Goal: Task Accomplishment & Management: Complete application form

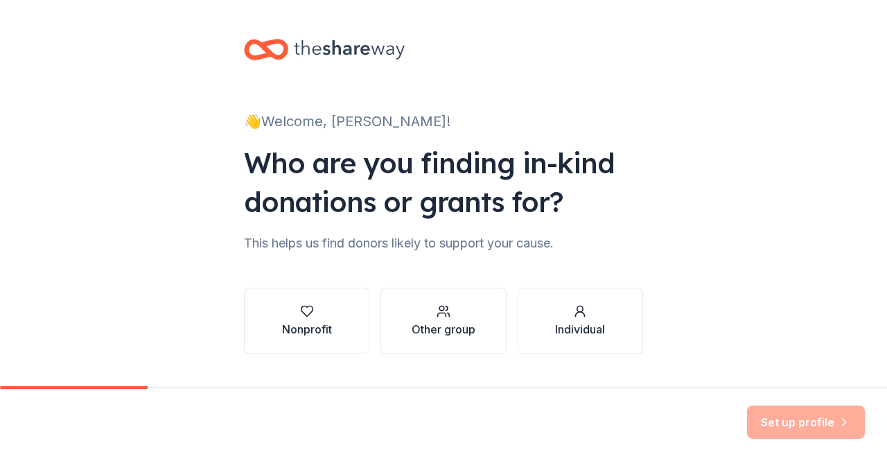
click at [304, 327] on div "Nonprofit" at bounding box center [307, 329] width 50 height 17
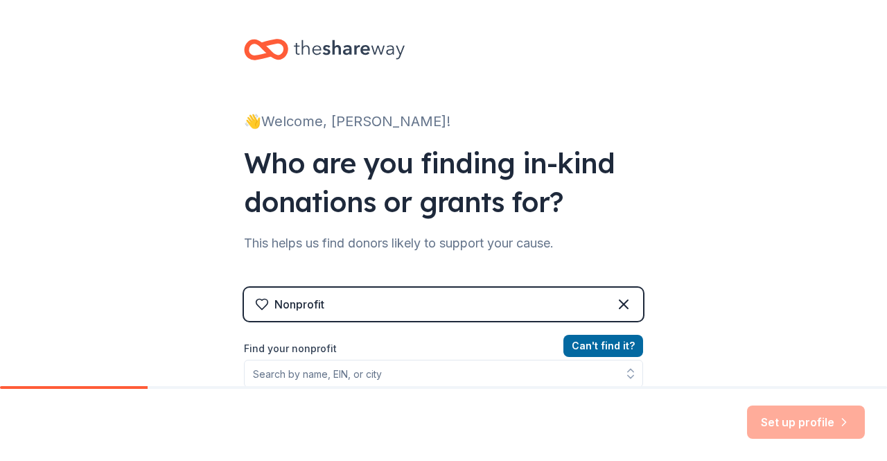
click at [392, 316] on div "Nonprofit" at bounding box center [443, 304] width 399 height 33
click at [381, 304] on div "Nonprofit" at bounding box center [443, 304] width 399 height 33
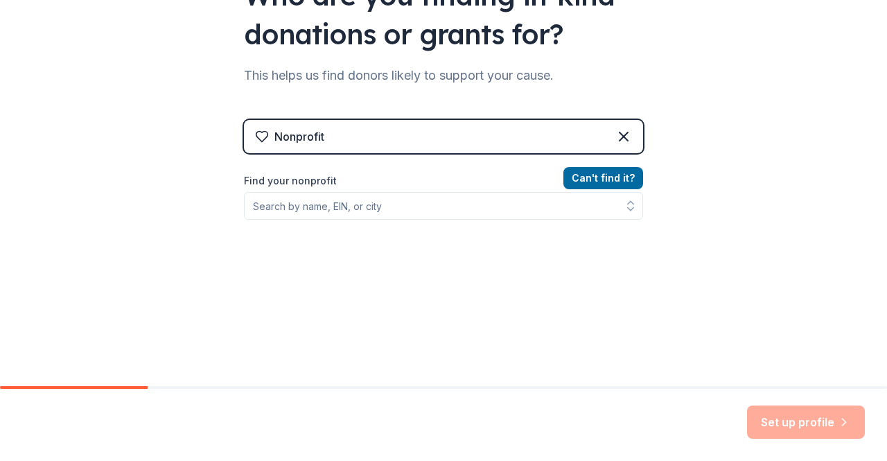
scroll to position [175, 0]
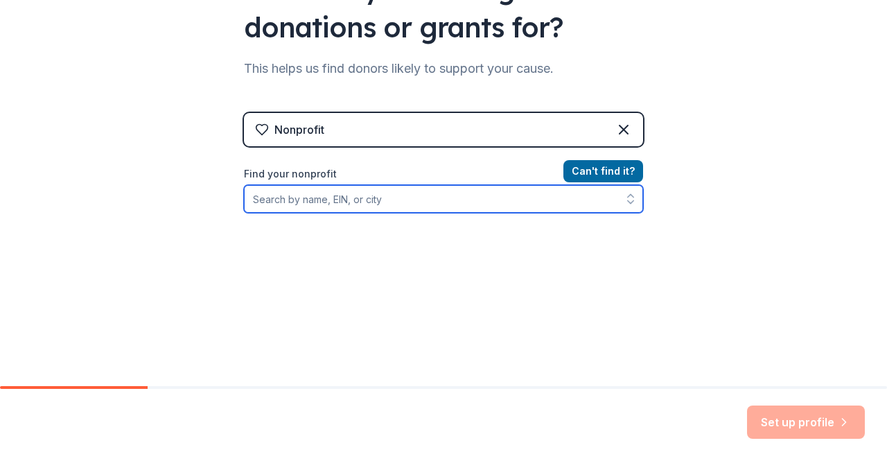
click at [361, 201] on input "Find your nonprofit" at bounding box center [443, 199] width 399 height 28
paste input "390470204613"
type input "390470204613"
click at [346, 192] on input "390470204613" at bounding box center [443, 199] width 399 height 28
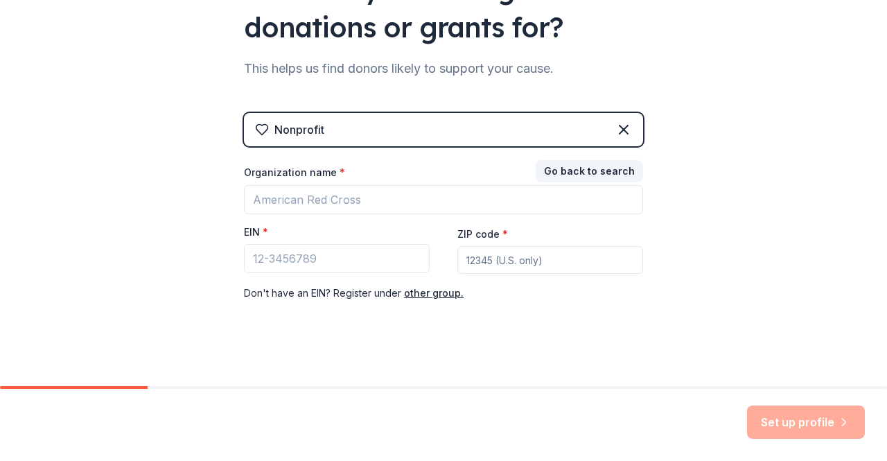
click at [362, 134] on div "Nonprofit" at bounding box center [443, 129] width 399 height 33
click at [363, 255] on input "EIN *" at bounding box center [337, 258] width 186 height 29
paste input "39-0470204"
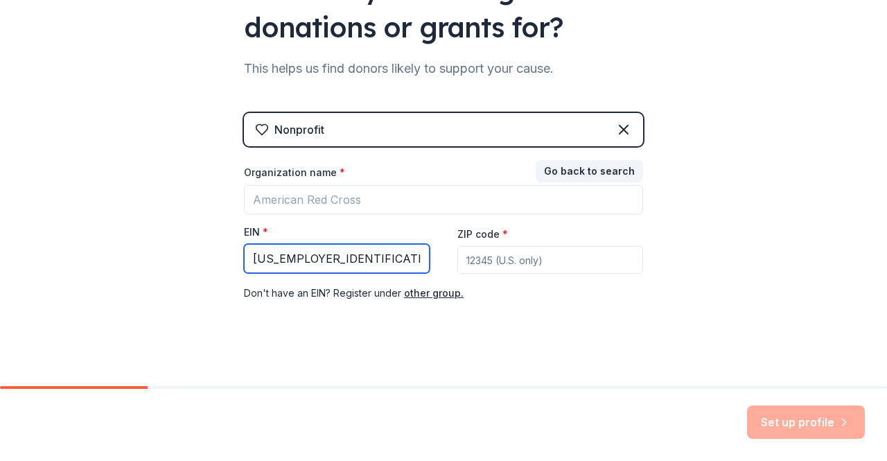
type input "39-0470204"
click at [452, 318] on div "Nonprofit Go back to search Organization name * EIN * 39-0470204 ZIP code * Don…" at bounding box center [443, 221] width 399 height 216
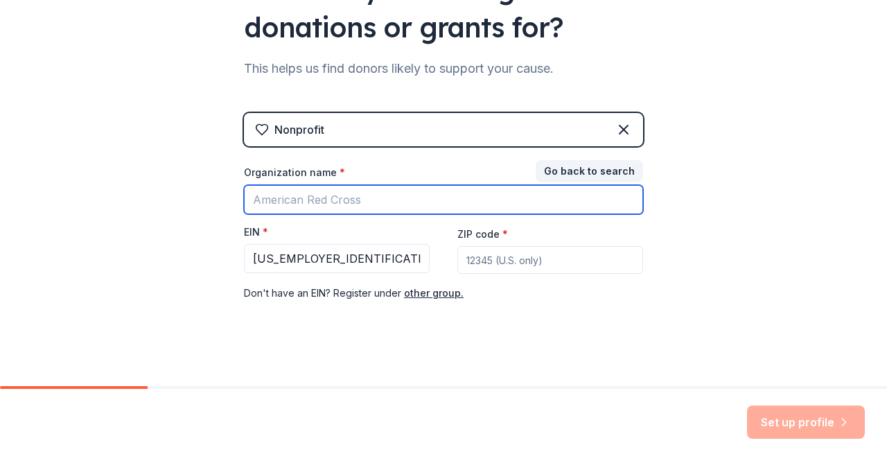
click at [380, 196] on input "Organization name *" at bounding box center [443, 199] width 399 height 29
type input "Eli Pinney"
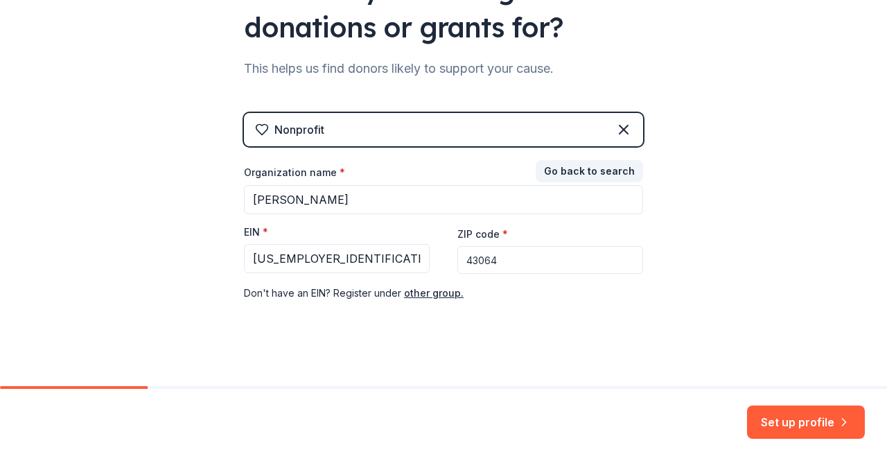
scroll to position [183, 0]
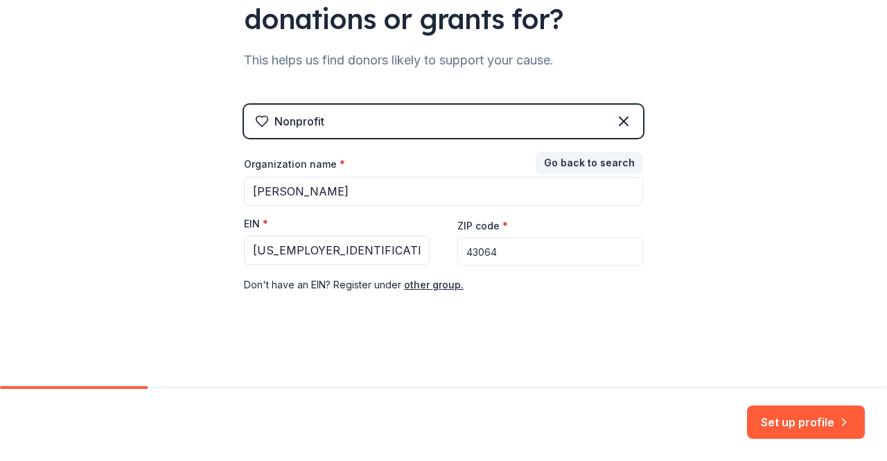
type input "43064"
click at [392, 338] on div "👋 Welcome, Meagan! Who are you finding in-kind donations or grants for? This he…" at bounding box center [444, 102] width 444 height 571
click at [804, 415] on button "Set up profile" at bounding box center [806, 422] width 118 height 33
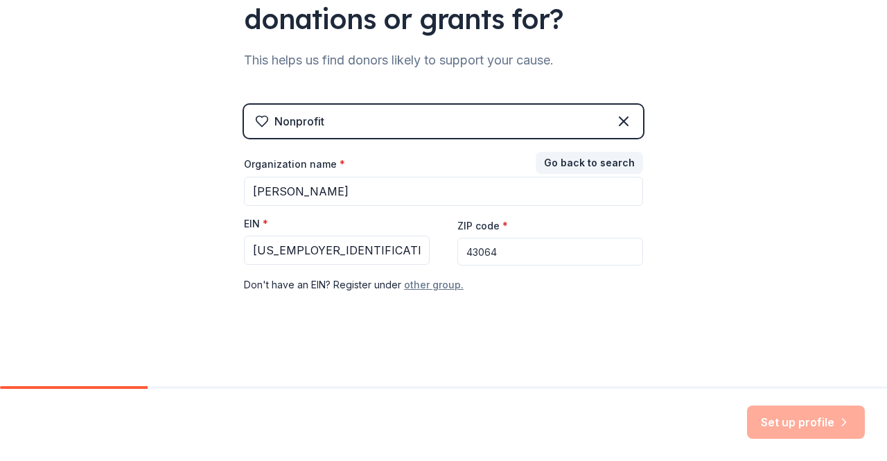
click at [435, 286] on button "other group." at bounding box center [434, 285] width 60 height 17
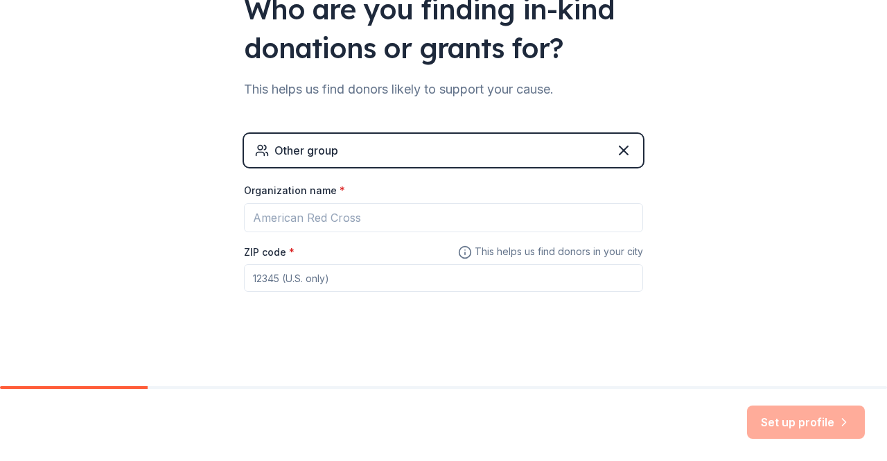
scroll to position [153, 0]
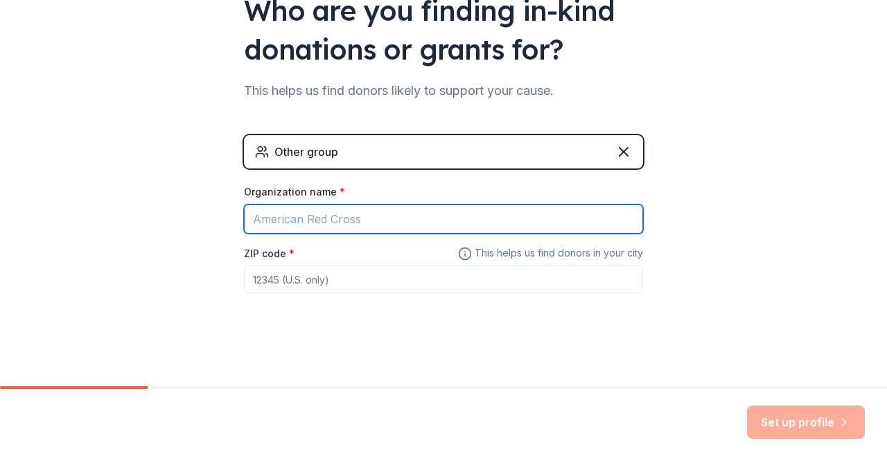
click at [349, 217] on input "Organization name *" at bounding box center [443, 219] width 399 height 29
type input "Eli Pinney Elementary (NCES"
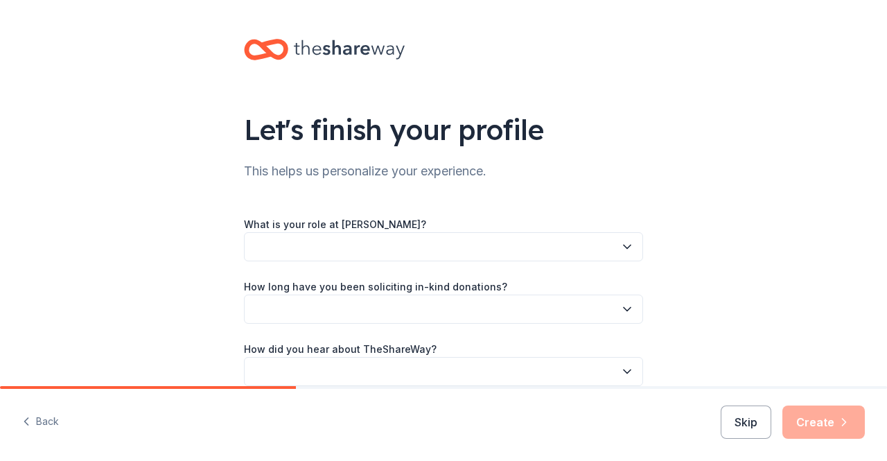
scroll to position [67, 0]
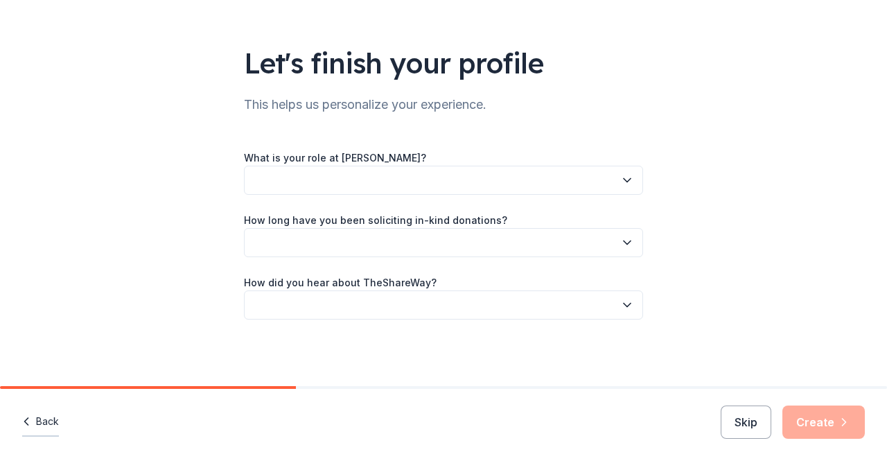
click at [39, 422] on button "Back" at bounding box center [40, 422] width 37 height 29
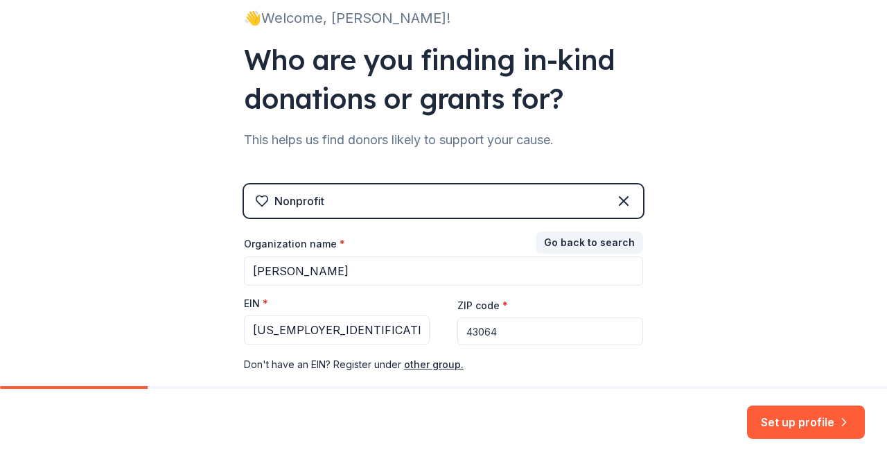
scroll to position [104, 0]
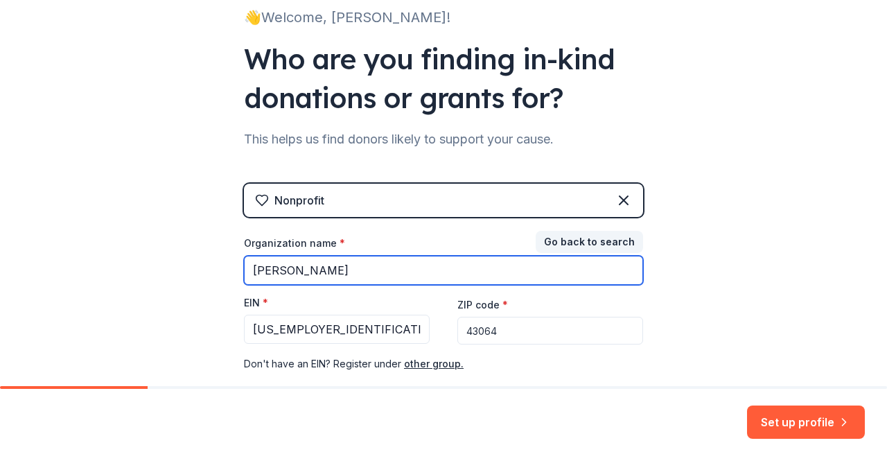
click at [350, 272] on input "Eli Pinney" at bounding box center [443, 270] width 399 height 29
paste input "390470204613"
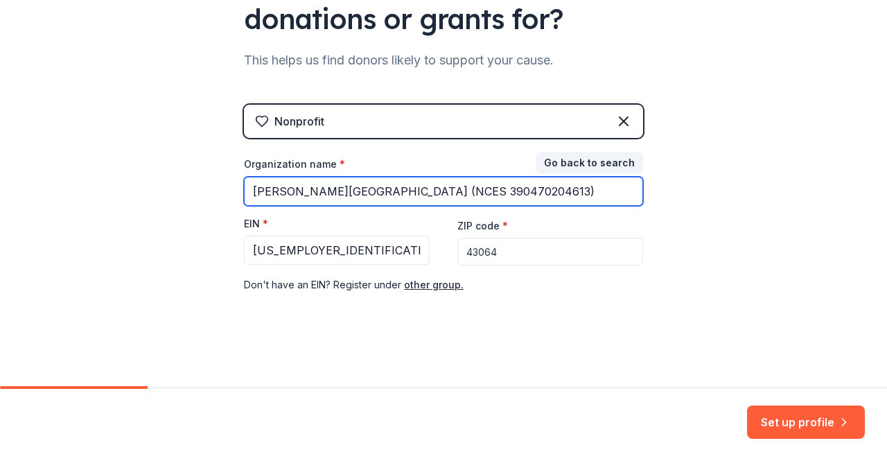
type input "Eli Pinney Elementary (NCES 390470204613)"
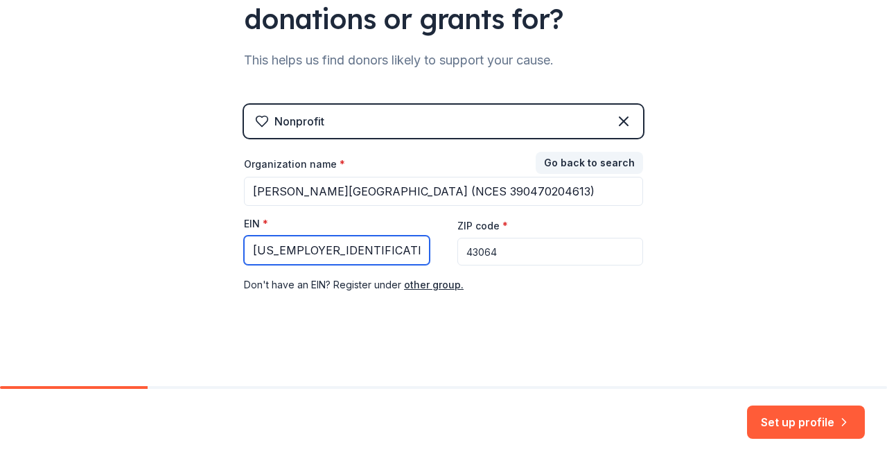
drag, startPoint x: 341, startPoint y: 244, endPoint x: 149, endPoint y: 241, distance: 192.1
click at [149, 241] on div "👋 Welcome, Meagan! Who are you finding in-kind donations or grants for? This he…" at bounding box center [443, 102] width 887 height 571
click at [467, 322] on div "👋 Welcome, Meagan! Who are you finding in-kind donations or grants for? This he…" at bounding box center [444, 102] width 444 height 571
click at [620, 113] on icon at bounding box center [624, 121] width 17 height 17
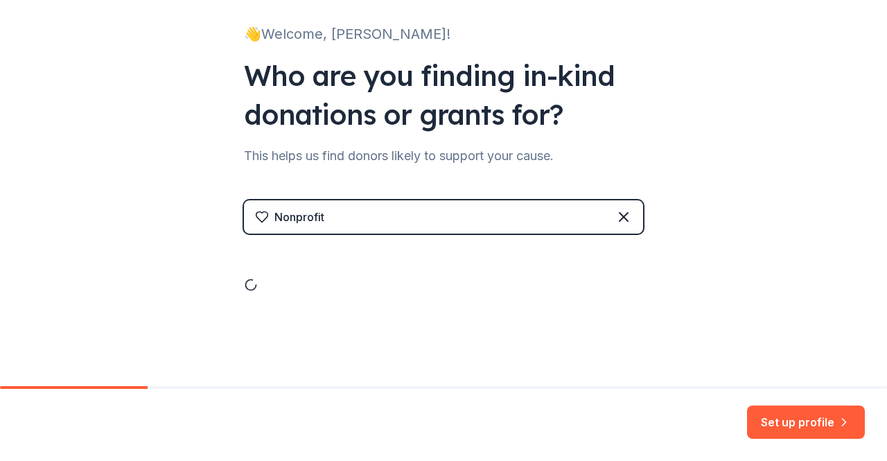
scroll to position [35, 0]
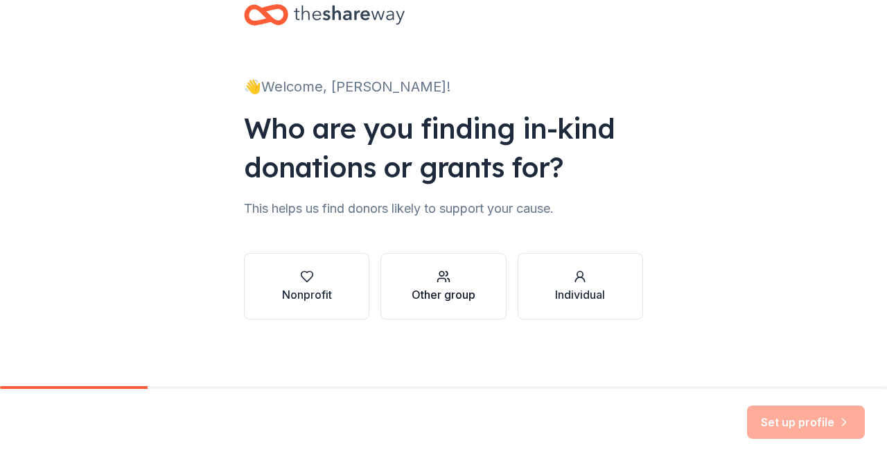
click at [451, 309] on button "Other group" at bounding box center [443, 286] width 125 height 67
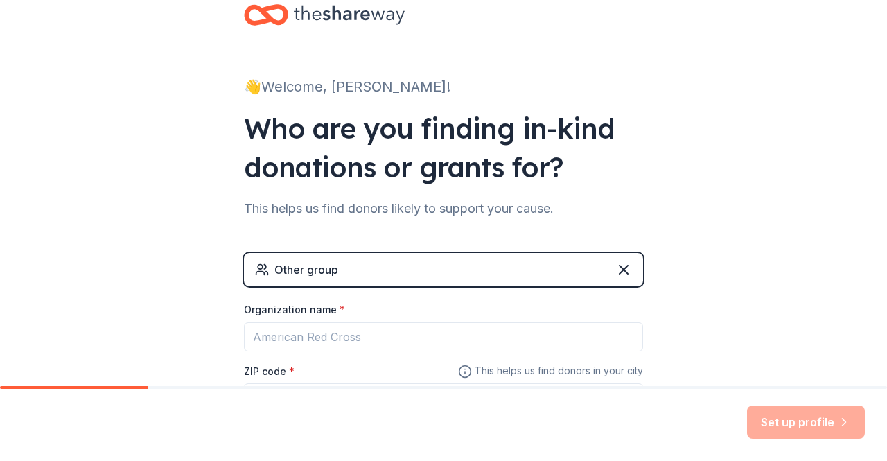
scroll to position [153, 0]
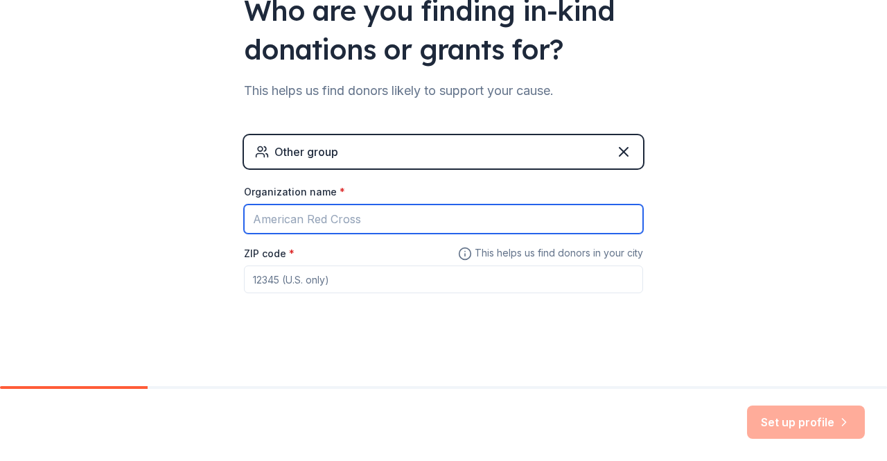
click at [348, 222] on input "Organization name *" at bounding box center [443, 219] width 399 height 29
type input "Eli Pinney Elementary (NCES 390470204613)"
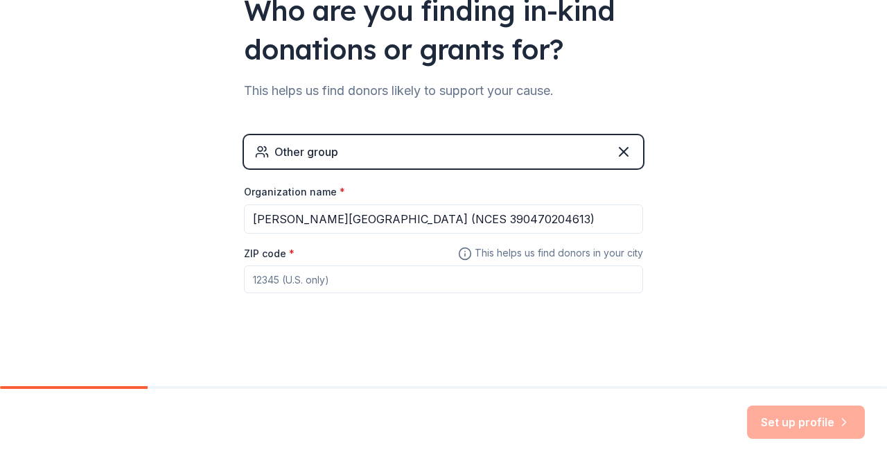
click at [329, 285] on input "ZIP code *" at bounding box center [443, 280] width 399 height 28
type input "r"
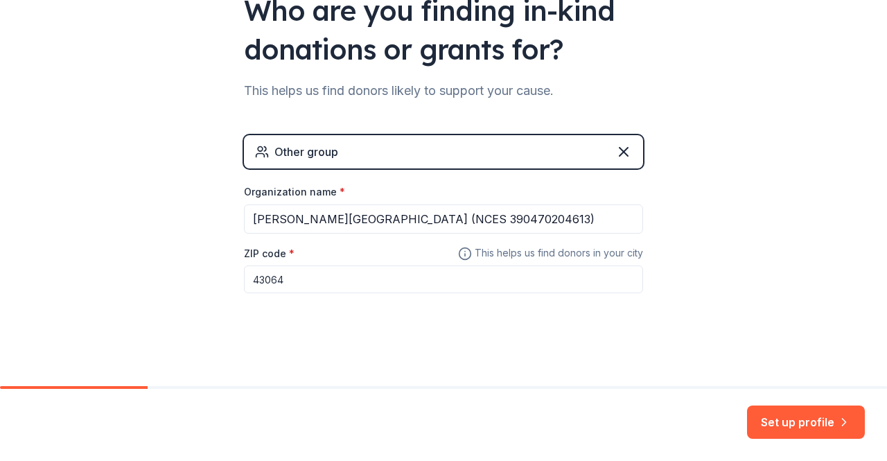
type input "43064"
click at [761, 399] on div "Set up profile" at bounding box center [443, 425] width 887 height 72
click at [773, 411] on button "Set up profile" at bounding box center [806, 422] width 118 height 33
click at [641, 328] on div "👋 Welcome, Meagan! Who are you finding in-kind donations or grants for? This he…" at bounding box center [444, 117] width 444 height 540
click at [515, 234] on div "Organization name * Eli Pinney Elementary (NCES 390470204613) ZIP code * 43064 …" at bounding box center [443, 239] width 399 height 108
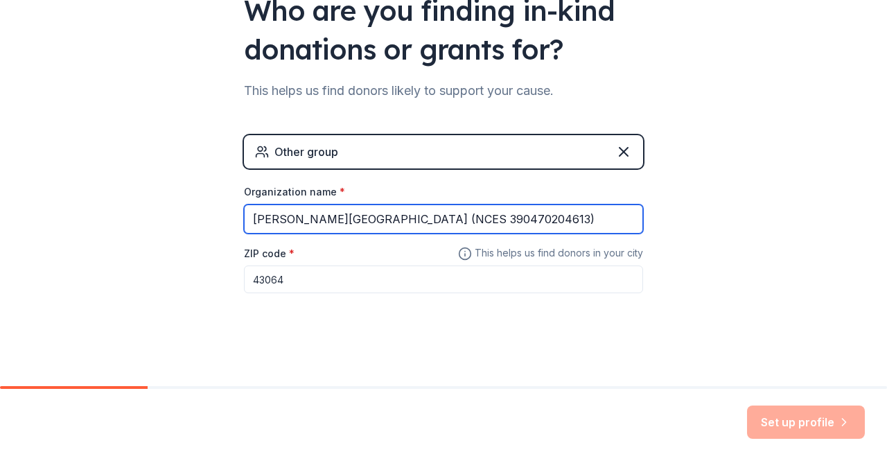
click at [513, 216] on input "Eli Pinney Elementary (NCES 390470204613)" at bounding box center [443, 219] width 399 height 29
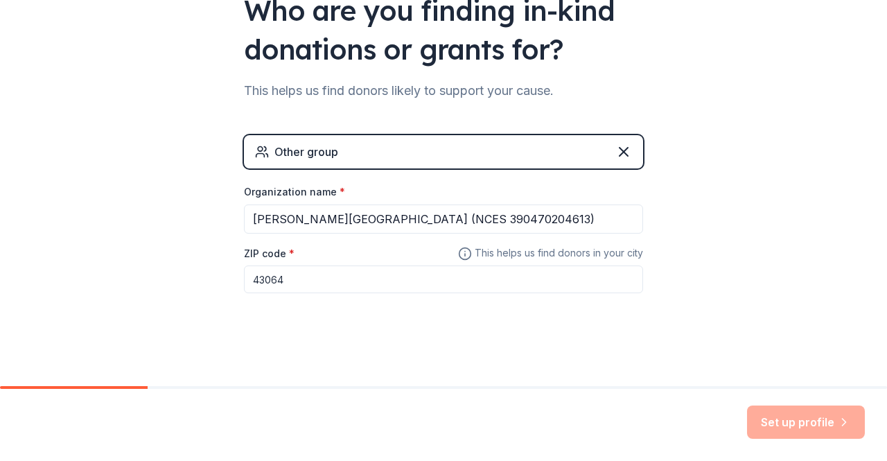
click at [449, 278] on input "43064" at bounding box center [443, 280] width 399 height 28
click at [495, 361] on div "👋 Welcome, Meagan! Who are you finding in-kind donations or grants for? This he…" at bounding box center [444, 117] width 444 height 540
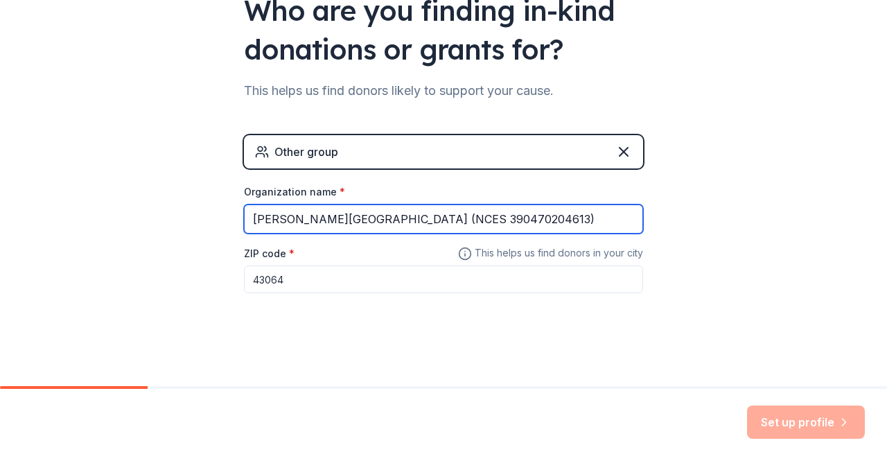
click at [437, 220] on input "Eli Pinney Elementary (NCES 390470204613)" at bounding box center [443, 219] width 399 height 29
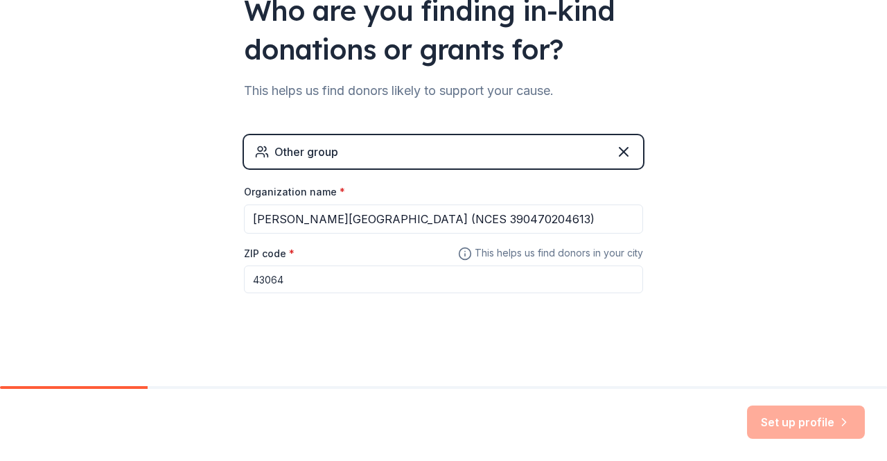
click at [397, 279] on input "43064" at bounding box center [443, 280] width 399 height 28
click at [771, 398] on div "Set up profile" at bounding box center [443, 425] width 887 height 72
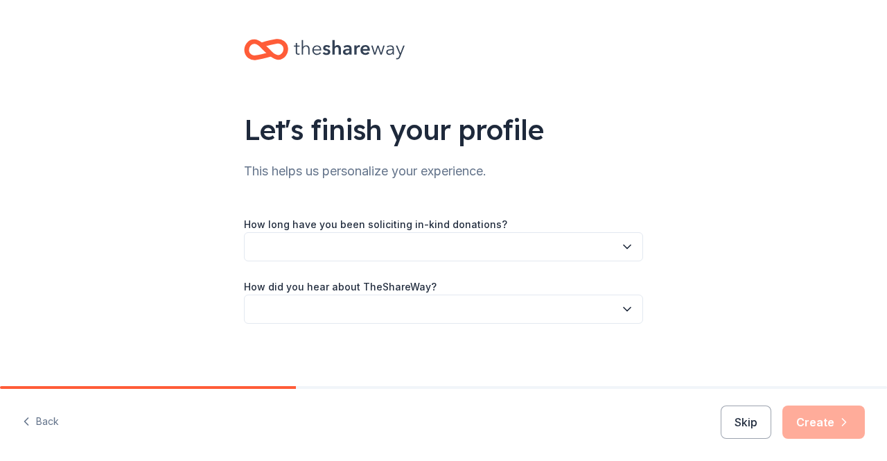
click at [782, 438] on div "Skip Create" at bounding box center [793, 422] width 144 height 33
click at [398, 252] on button "button" at bounding box center [443, 246] width 399 height 29
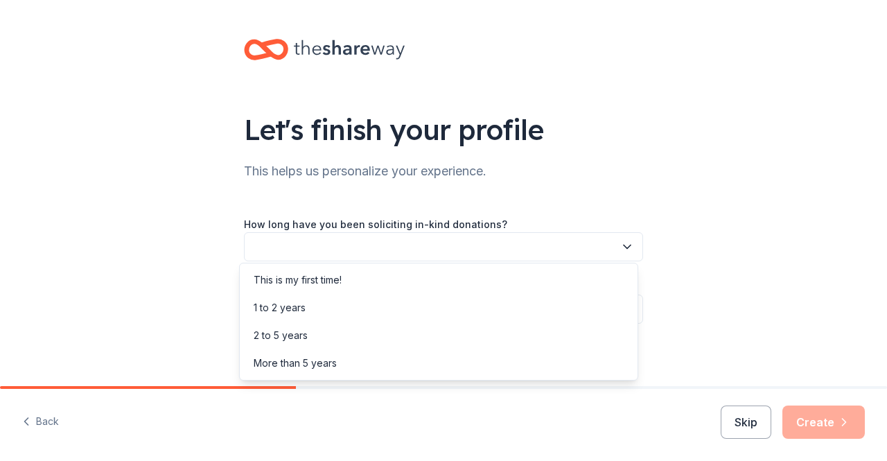
scroll to position [4, 0]
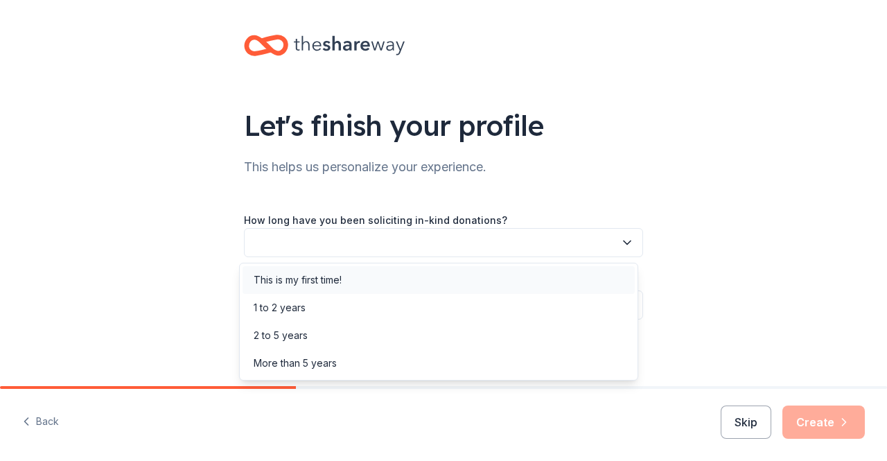
click at [319, 274] on div "This is my first time!" at bounding box center [298, 280] width 88 height 17
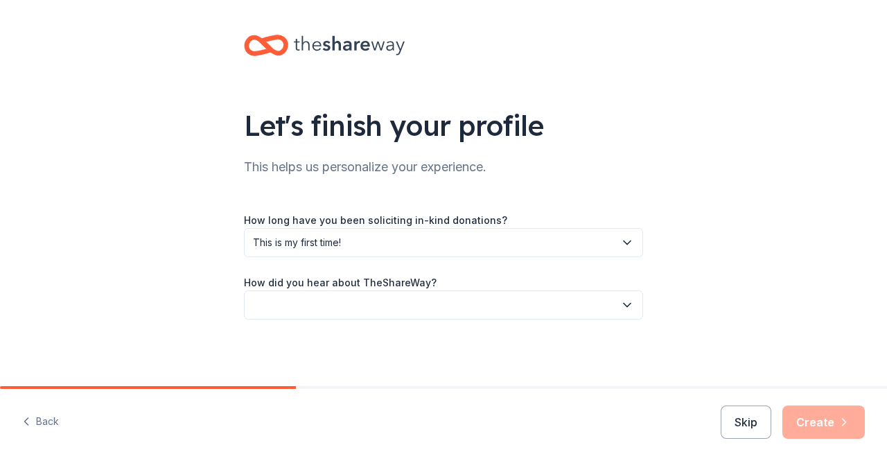
click at [331, 315] on button "button" at bounding box center [443, 305] width 399 height 29
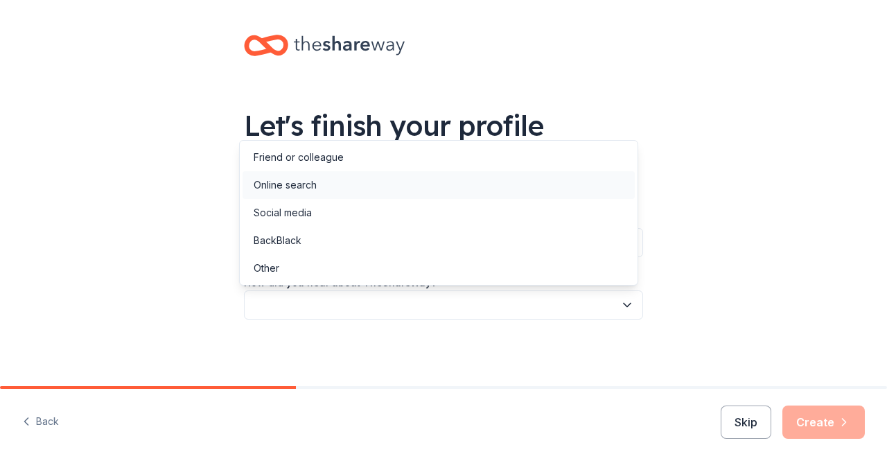
click at [305, 184] on div "Online search" at bounding box center [285, 185] width 63 height 17
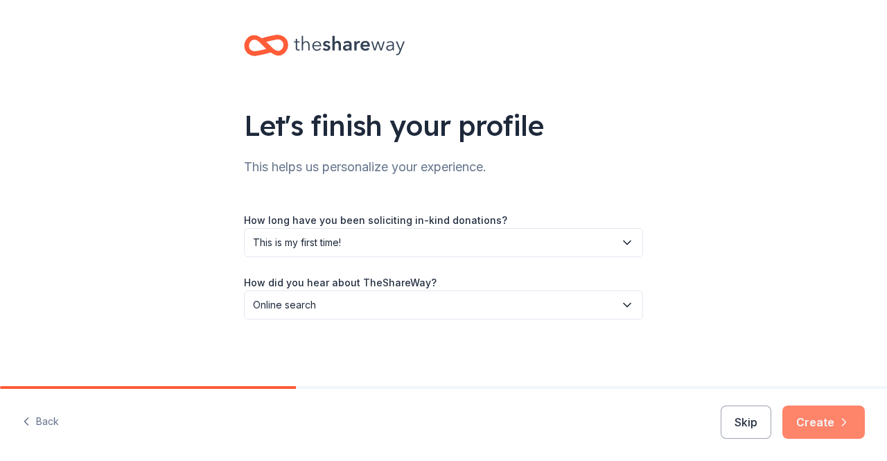
click at [824, 415] on button "Create" at bounding box center [824, 422] width 83 height 33
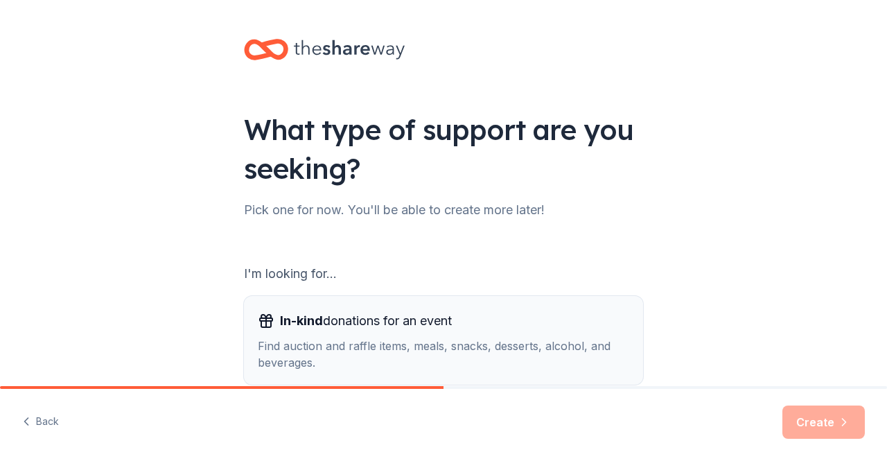
scroll to position [173, 0]
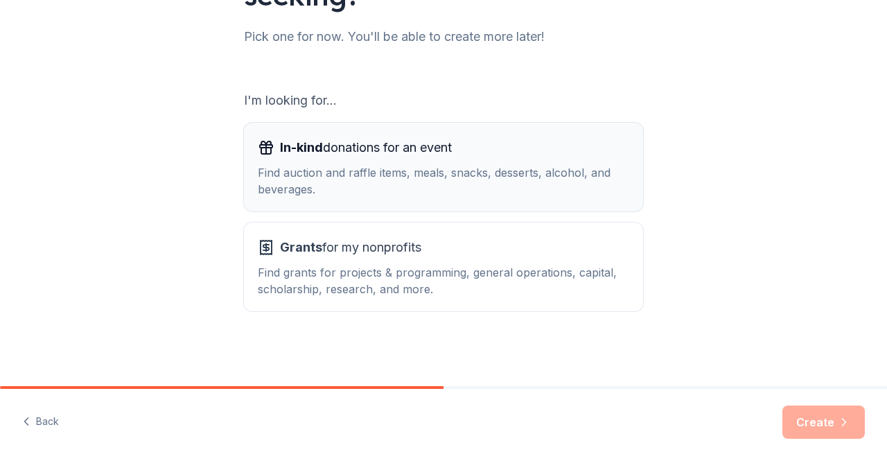
click at [455, 187] on div "Find auction and raffle items, meals, snacks, desserts, alcohol, and beverages." at bounding box center [444, 180] width 372 height 33
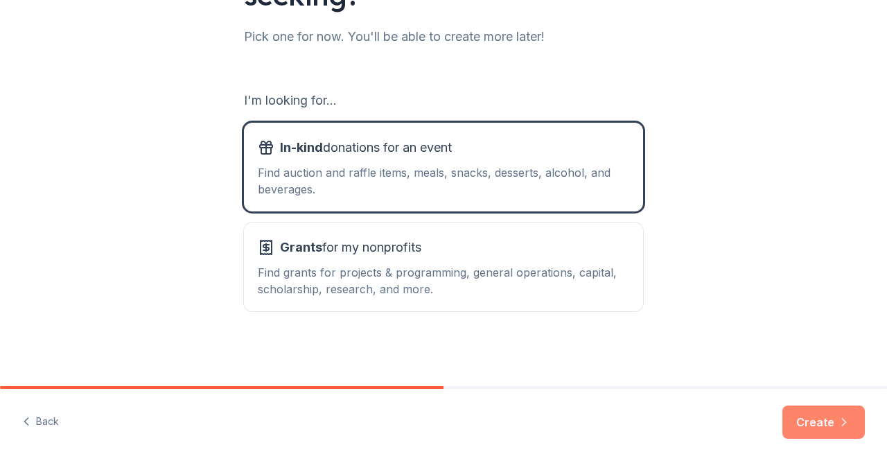
click at [838, 422] on icon "button" at bounding box center [845, 422] width 14 height 14
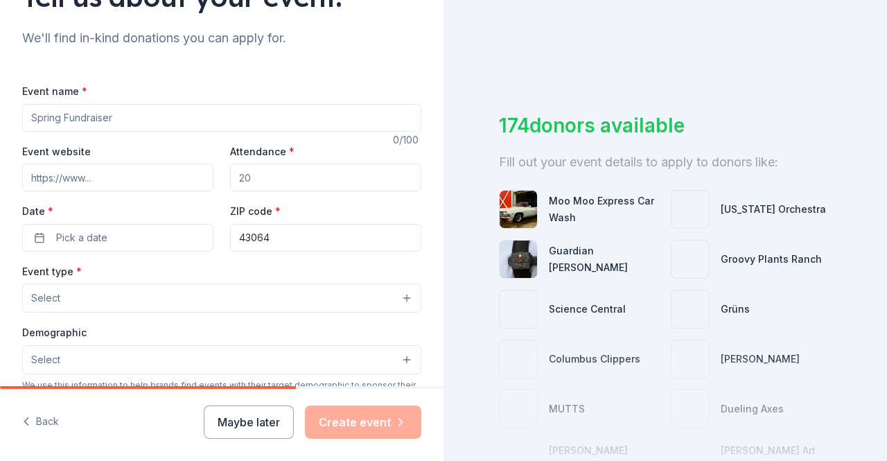
scroll to position [135, 0]
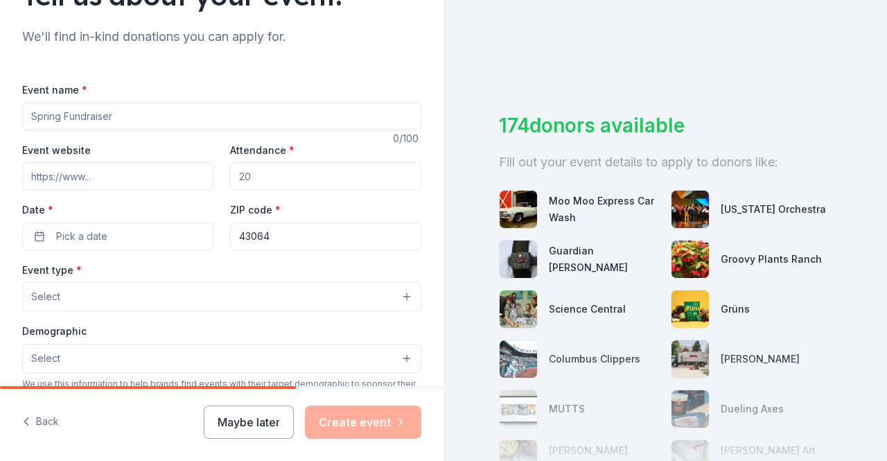
click at [105, 114] on input "Event name *" at bounding box center [221, 117] width 399 height 28
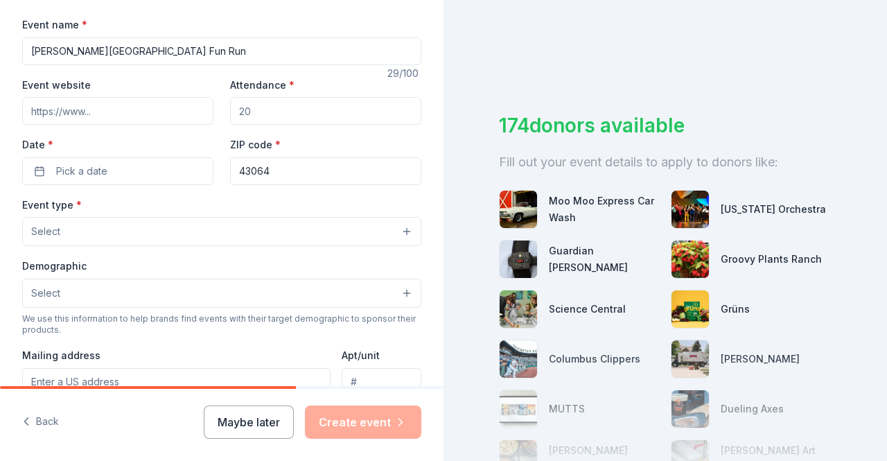
scroll to position [202, 0]
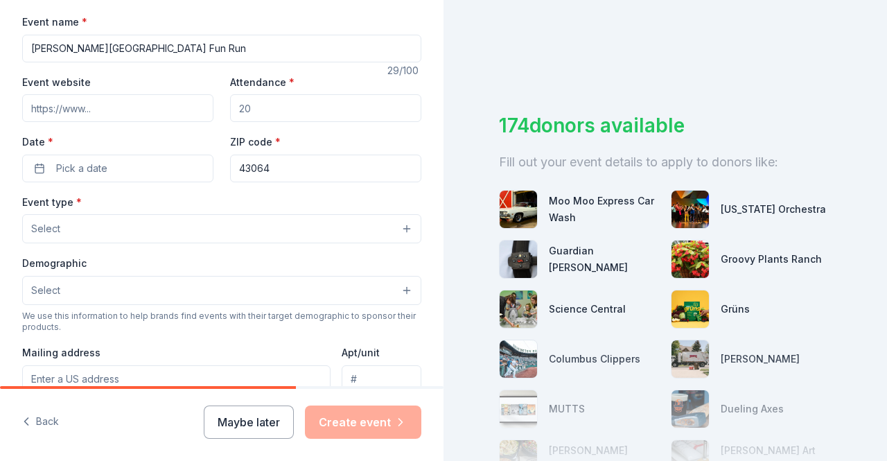
type input "[PERSON_NAME][GEOGRAPHIC_DATA] Fun Run"
click at [288, 104] on input "Attendance *" at bounding box center [325, 108] width 191 height 28
type input "600"
click at [119, 111] on input "Event website" at bounding box center [117, 108] width 191 height 28
click at [107, 167] on button "Pick a date" at bounding box center [117, 169] width 191 height 28
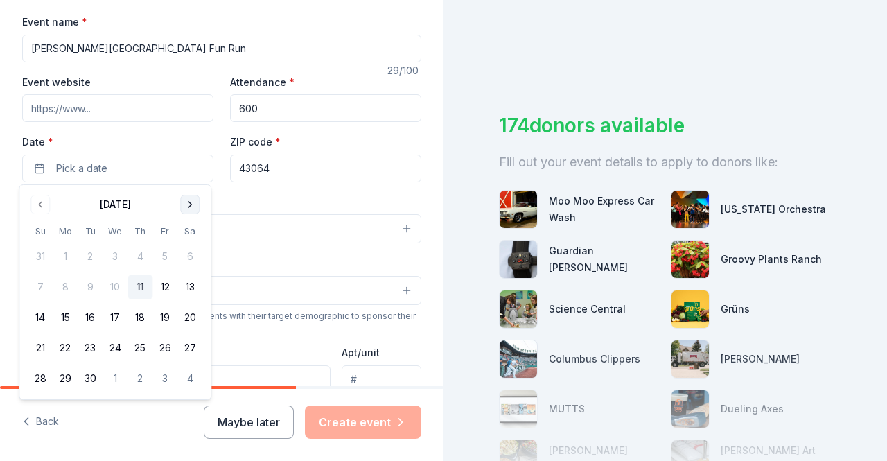
click at [192, 204] on button "Go to next month" at bounding box center [189, 204] width 19 height 19
click at [169, 289] on button "10" at bounding box center [165, 287] width 25 height 25
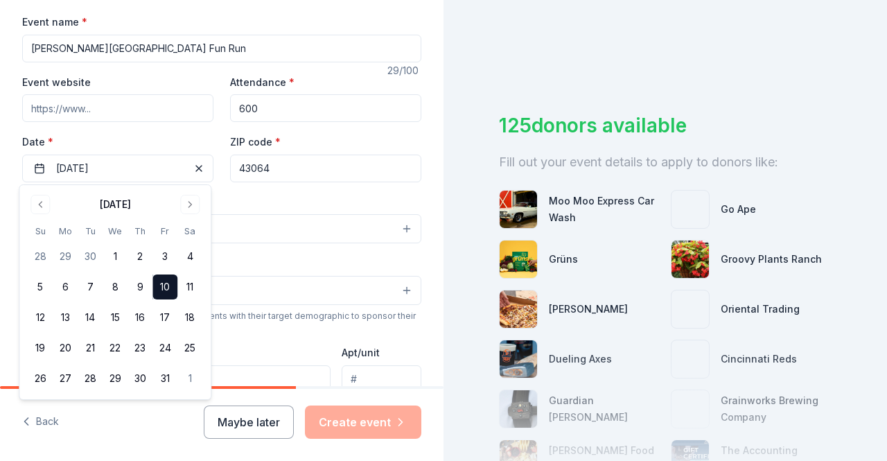
click at [268, 193] on div "Event type * Select" at bounding box center [221, 218] width 399 height 51
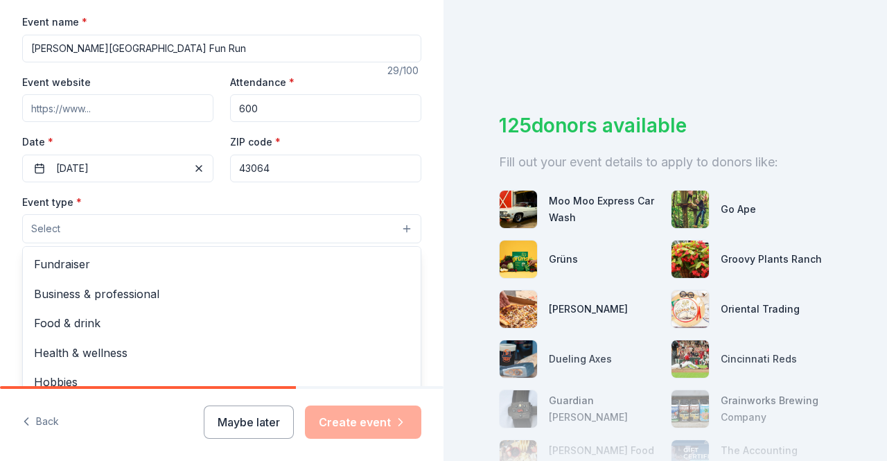
click at [122, 236] on button "Select" at bounding box center [221, 228] width 399 height 29
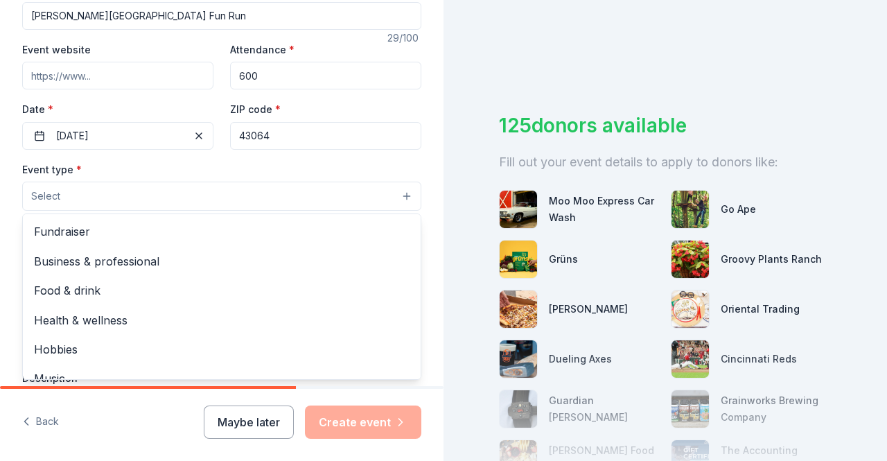
scroll to position [236, 0]
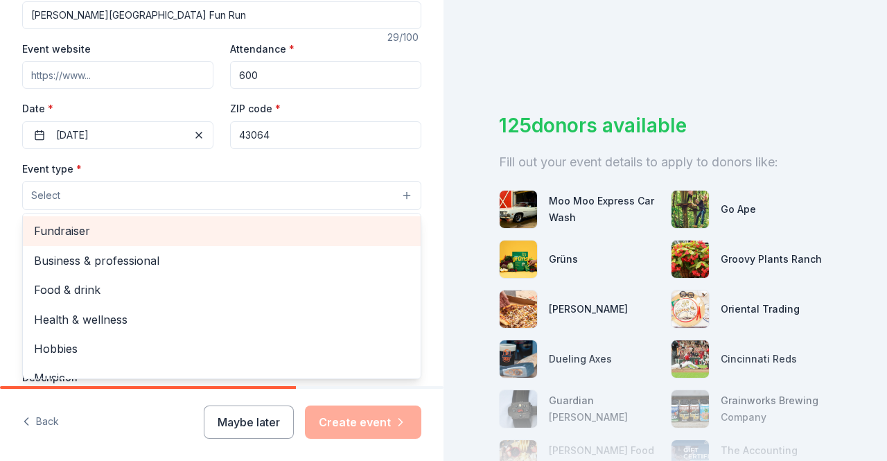
click at [122, 236] on span "Fundraiser" at bounding box center [222, 231] width 376 height 18
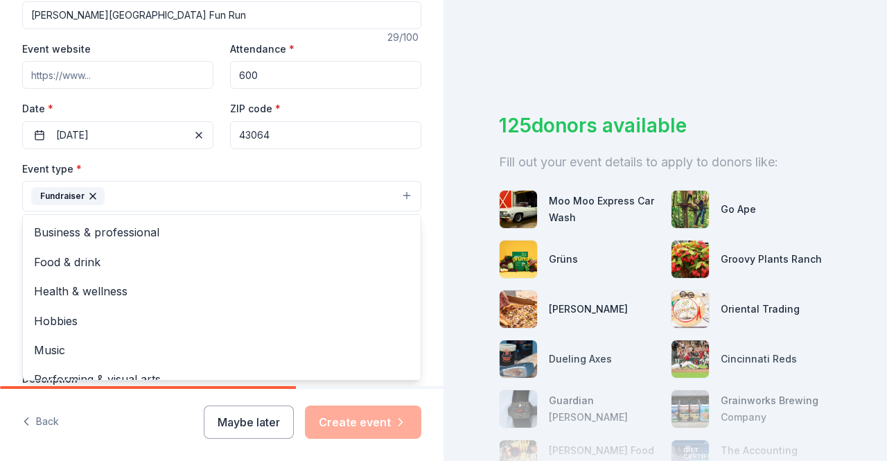
click at [6, 189] on div "Tell us about your event. We'll find in-kind donations you can apply for. Event…" at bounding box center [222, 226] width 444 height 924
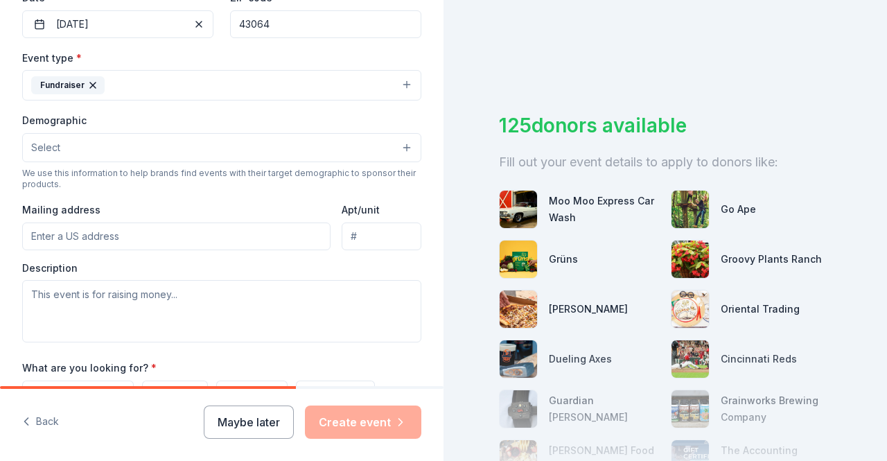
scroll to position [347, 0]
click at [87, 142] on button "Select" at bounding box center [221, 146] width 399 height 29
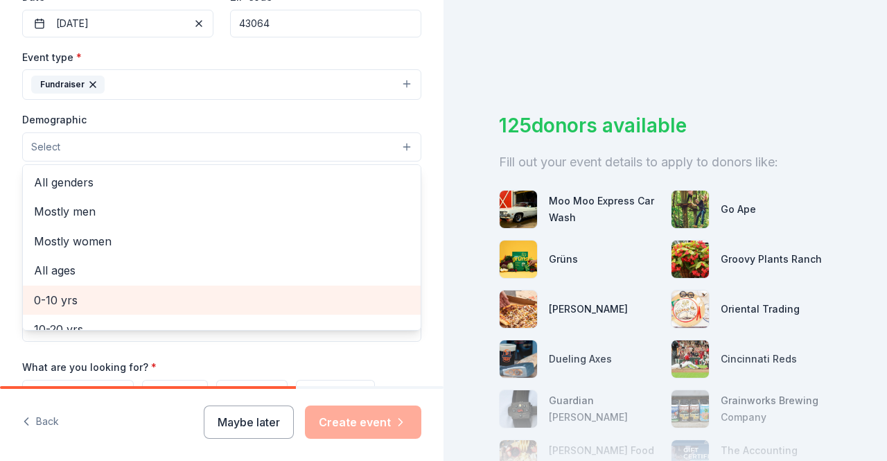
click at [94, 291] on span "0-10 yrs" at bounding box center [222, 300] width 376 height 18
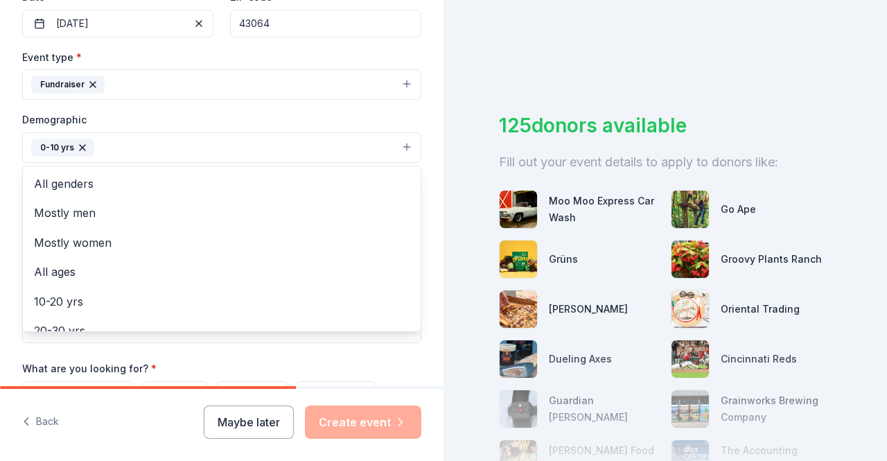
click at [10, 220] on div "Tell us about your event. We'll find in-kind donations you can apply for. Event…" at bounding box center [222, 116] width 444 height 926
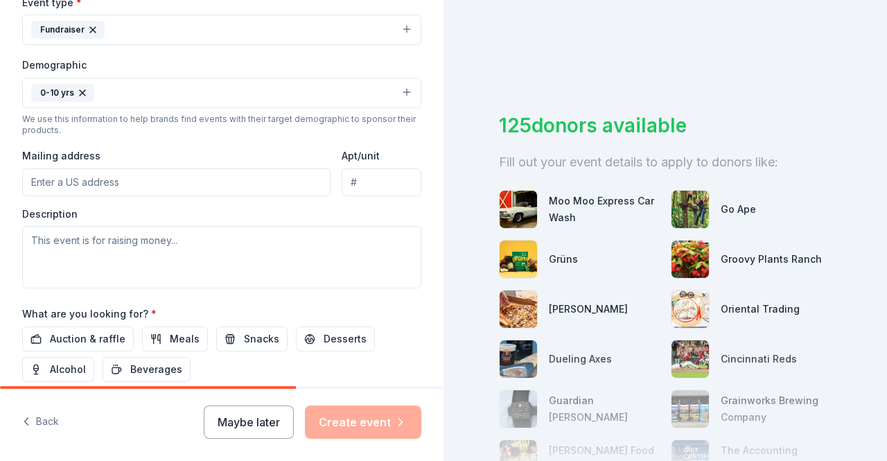
scroll to position [403, 0]
click at [89, 180] on input "Mailing address" at bounding box center [176, 182] width 309 height 28
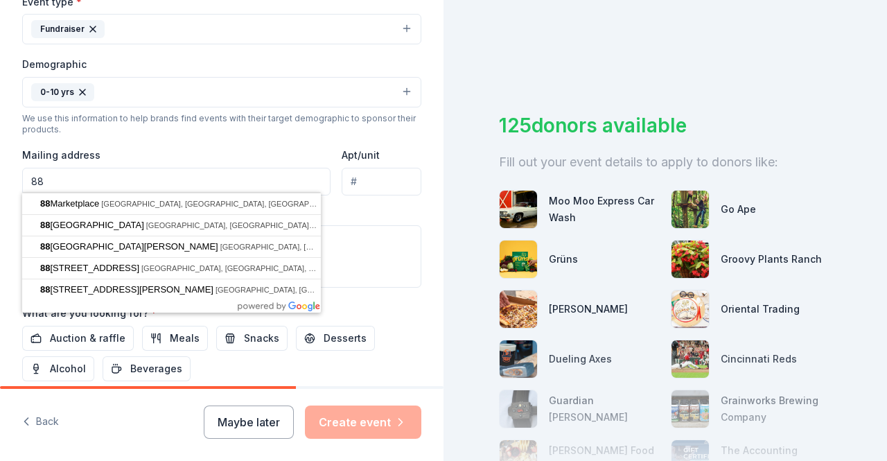
type input "8"
type input "0"
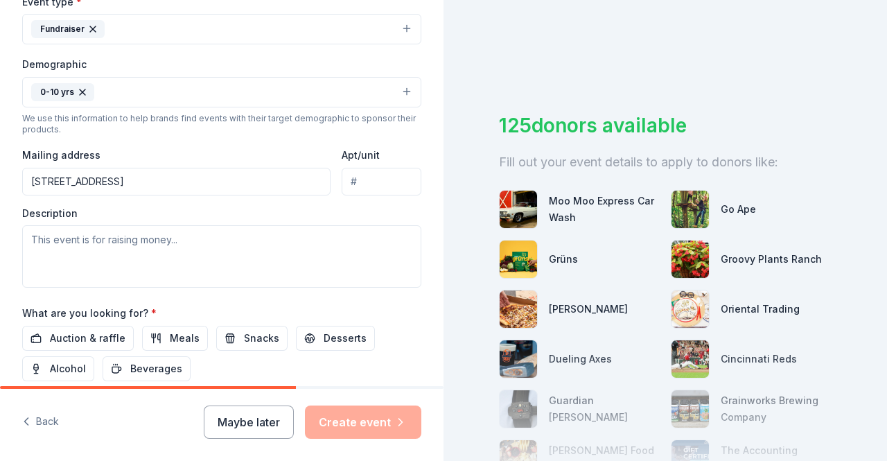
type input "9989 Concord Road, Dublin, OH, 43017"
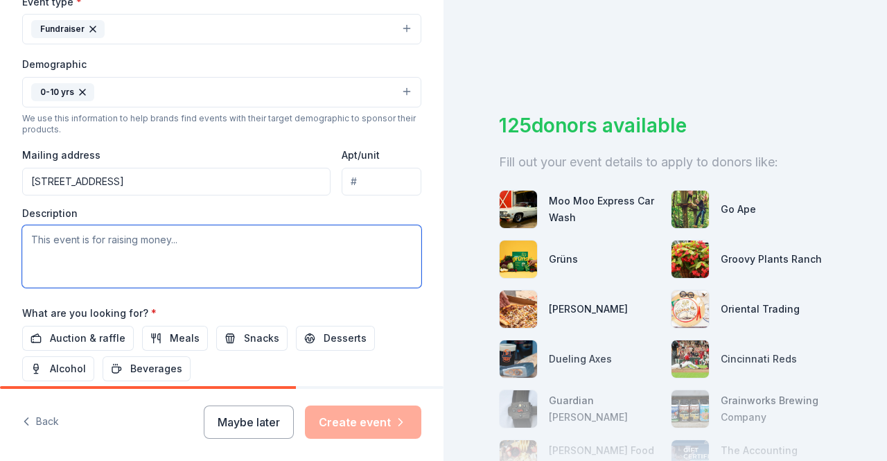
click at [115, 248] on textarea at bounding box center [221, 256] width 399 height 62
click at [177, 243] on textarea at bounding box center [221, 256] width 399 height 62
paste textarea "Eli Pinney Elementary hosts a Fun Run each year to raise awareness and donation…"
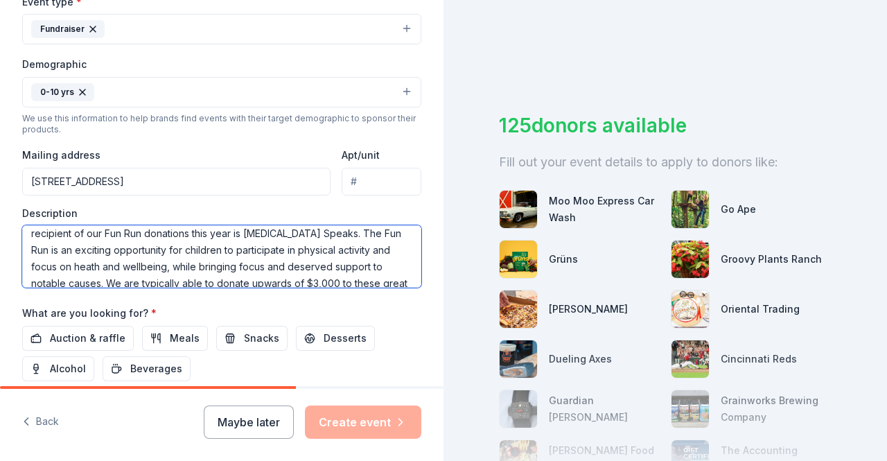
scroll to position [40, 0]
click at [263, 229] on textarea "Eli Pinney Elementary hosts a Fun Run each year to raise awareness and donation…" at bounding box center [221, 256] width 399 height 62
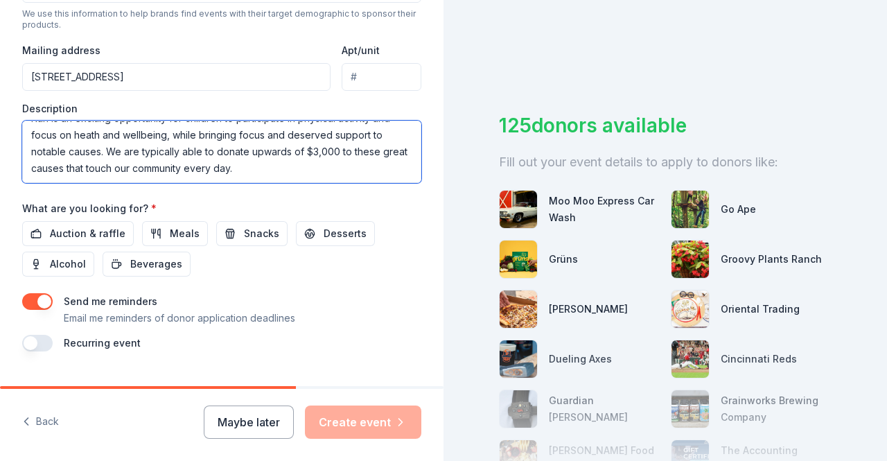
scroll to position [509, 0]
type textarea "Eli Pinney Elementary hosts a Fun Run each year to raise awareness and donation…"
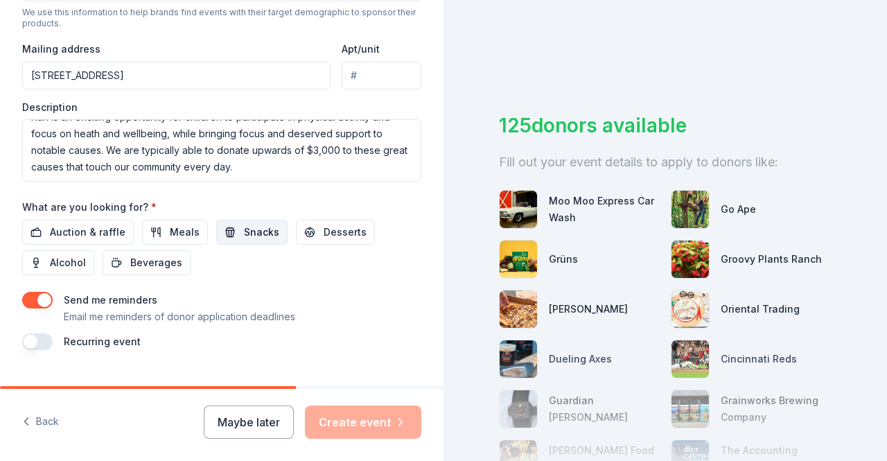
click at [248, 228] on span "Snacks" at bounding box center [261, 232] width 35 height 17
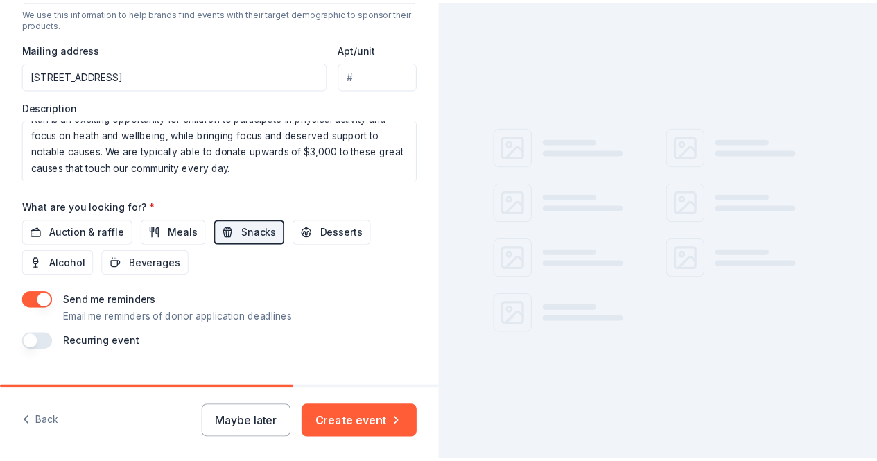
scroll to position [535, 0]
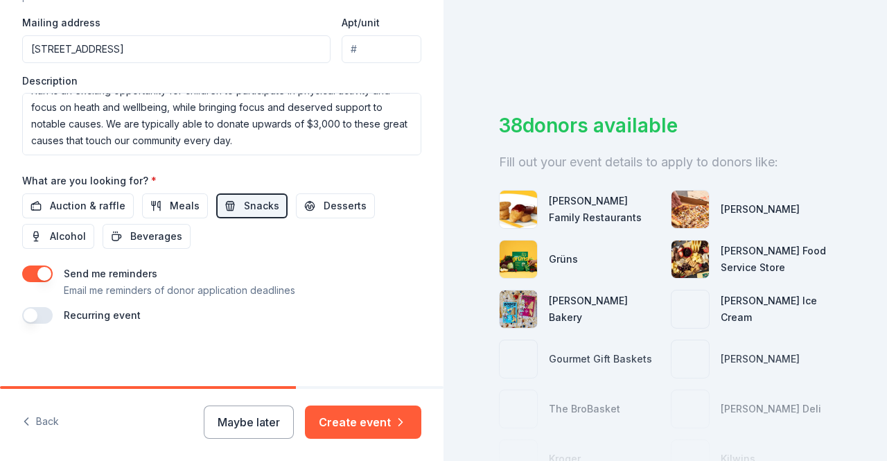
drag, startPoint x: 39, startPoint y: 281, endPoint x: 49, endPoint y: 261, distance: 21.7
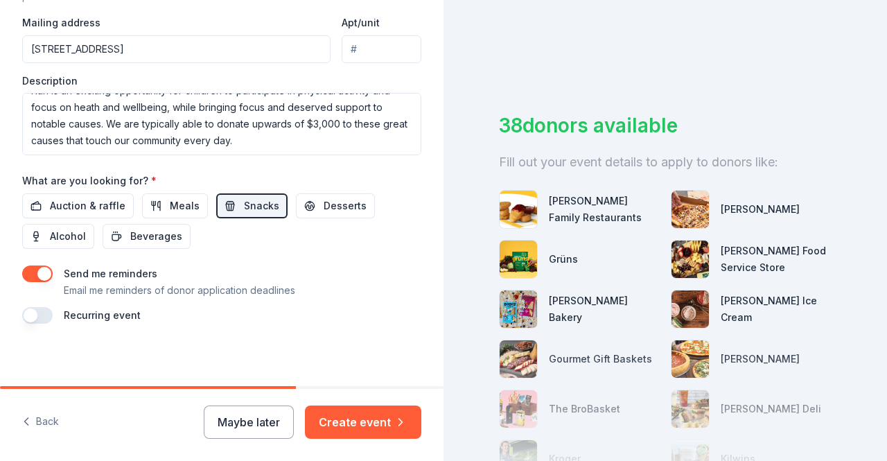
click at [49, 266] on div "Send me reminders Email me reminders of donor application deadlines" at bounding box center [221, 282] width 399 height 33
click at [371, 421] on button "Create event" at bounding box center [363, 422] width 116 height 33
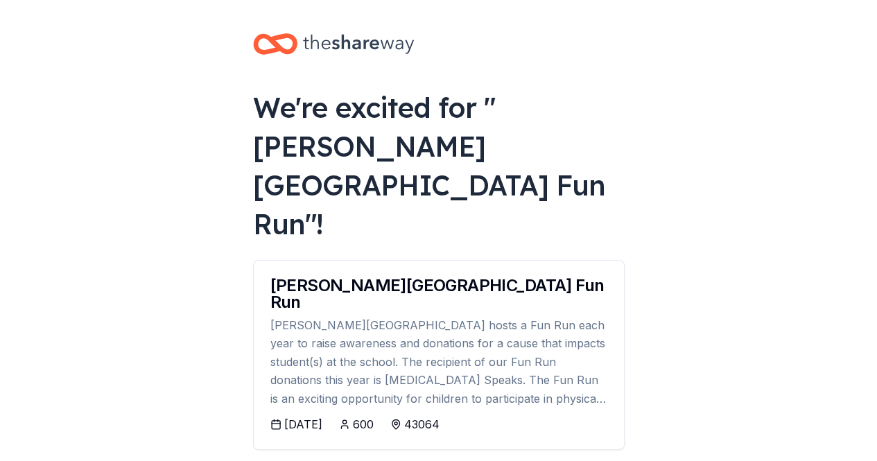
scroll to position [142, 0]
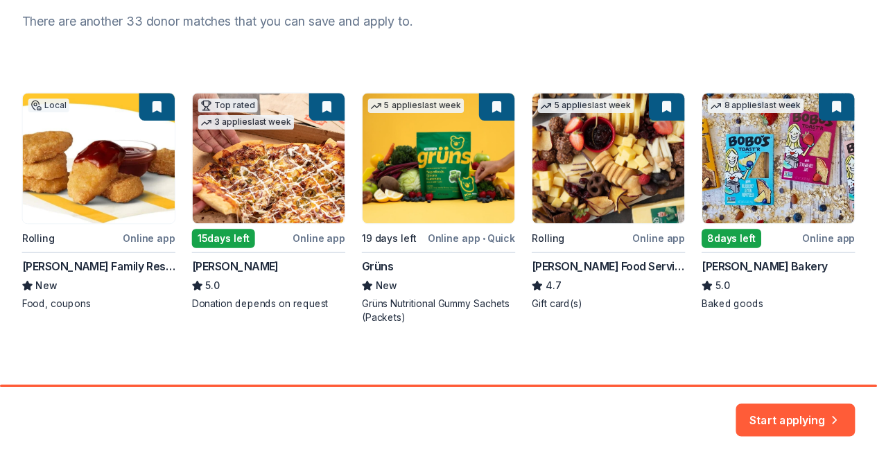
scroll to position [196, 0]
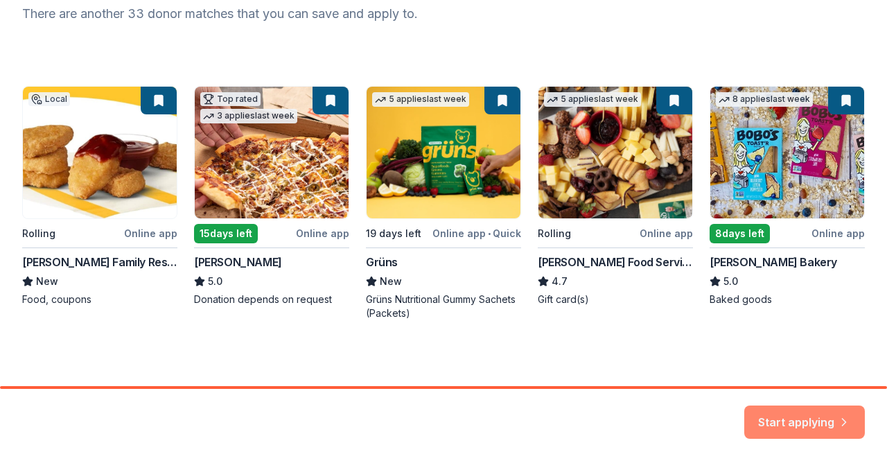
click at [795, 417] on button "Start applying" at bounding box center [805, 415] width 121 height 33
click at [738, 184] on div "Local Rolling Online app Kilroy Family Restaurants New Food, coupons Top rated …" at bounding box center [443, 203] width 843 height 234
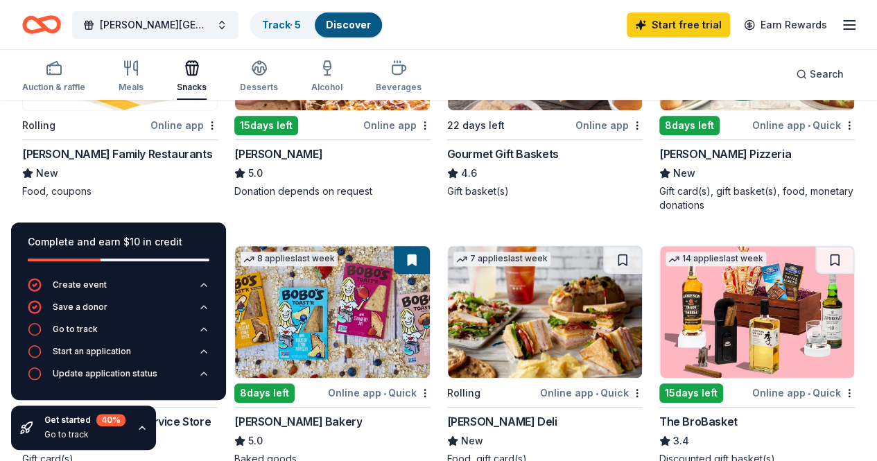
scroll to position [140, 0]
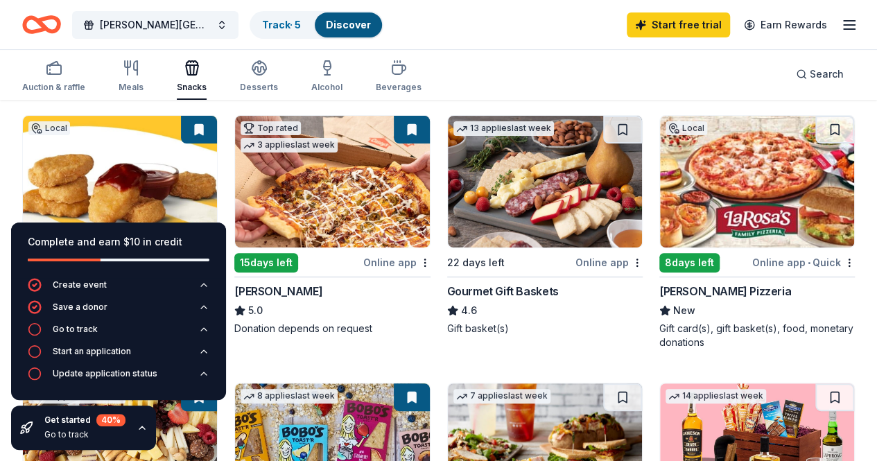
click at [217, 383] on img at bounding box center [120, 449] width 194 height 132
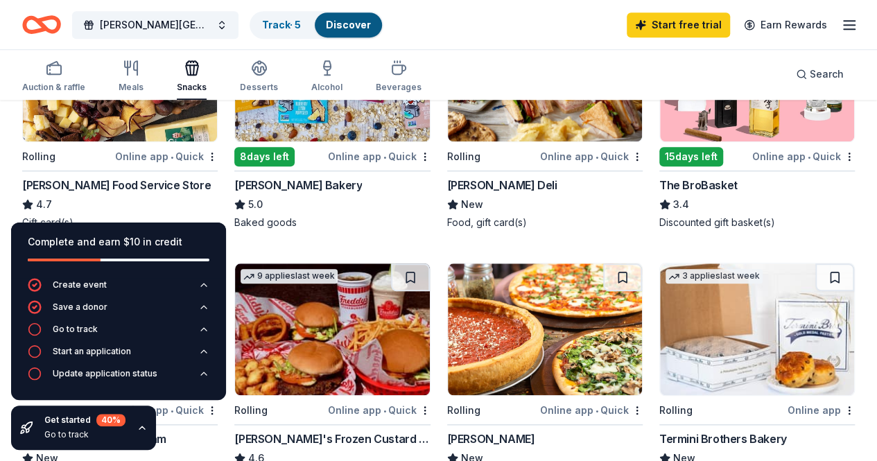
scroll to position [513, 0]
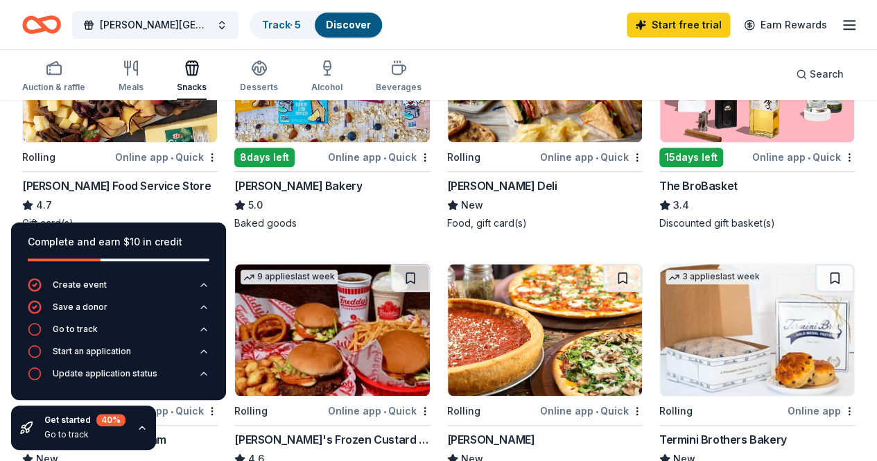
click at [235, 119] on img at bounding box center [332, 76] width 194 height 132
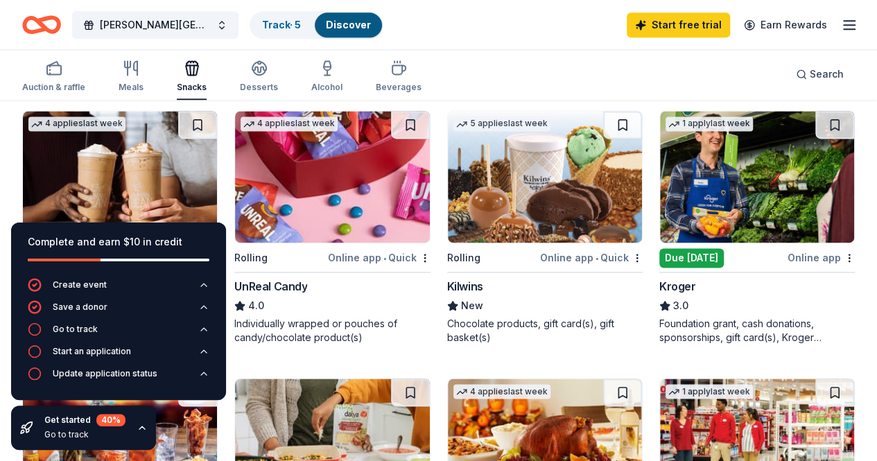
scroll to position [932, 0]
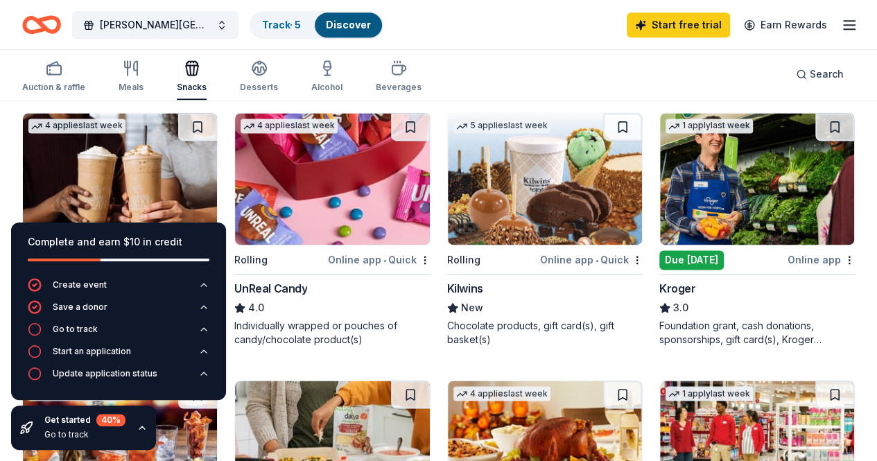
click at [660, 166] on img at bounding box center [757, 179] width 194 height 132
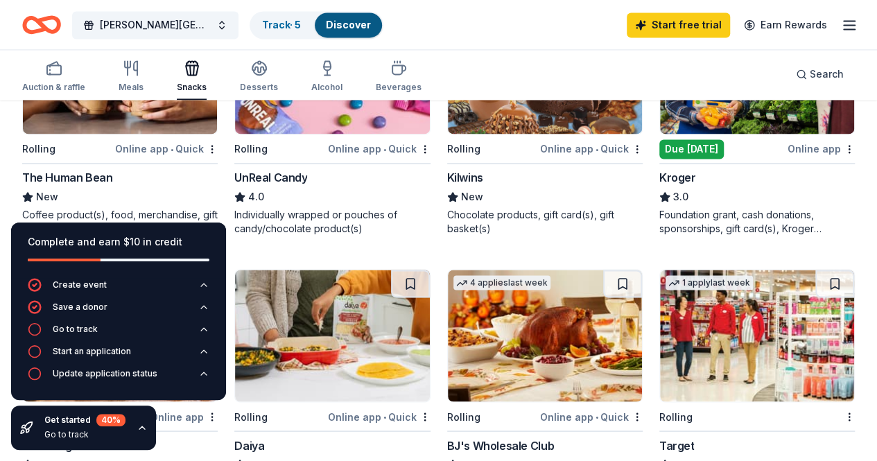
scroll to position [1043, 0]
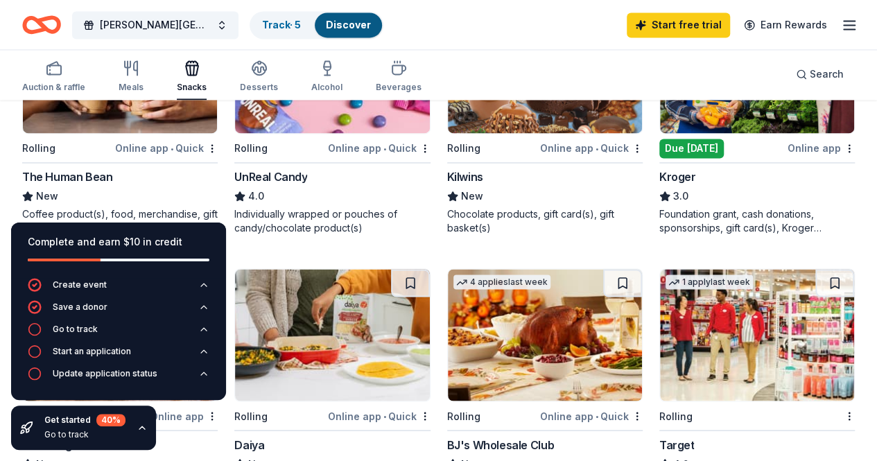
click at [217, 269] on img at bounding box center [120, 335] width 194 height 132
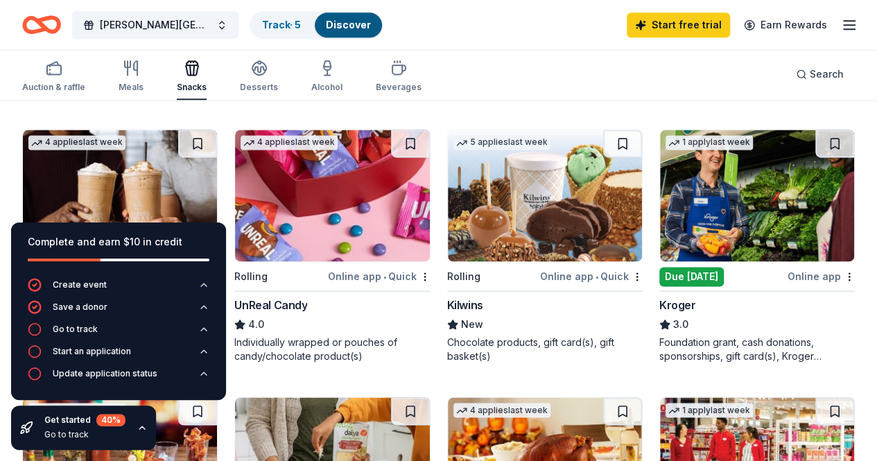
scroll to position [916, 0]
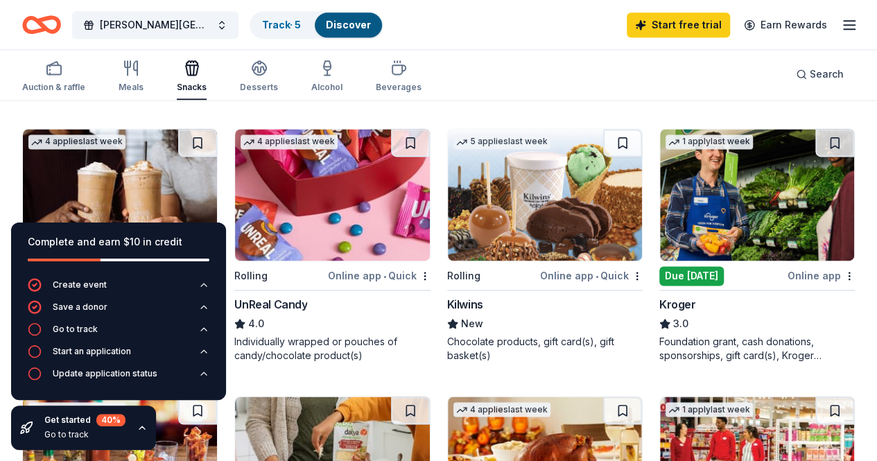
click at [596, 397] on img at bounding box center [545, 463] width 194 height 132
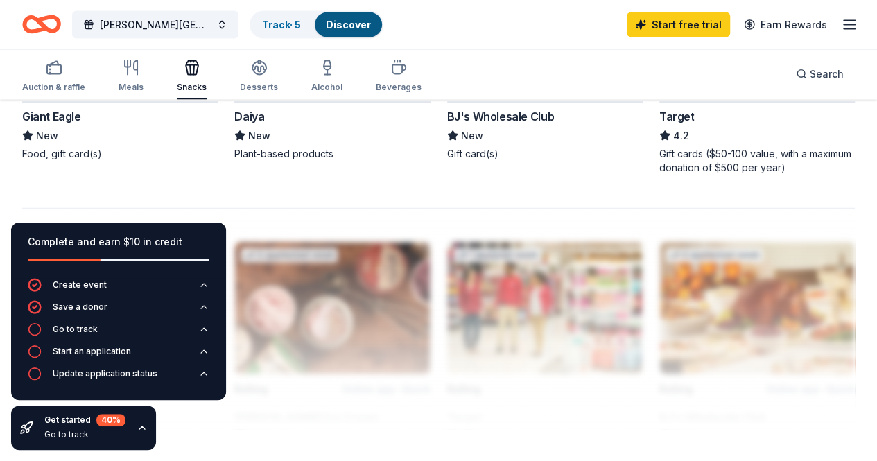
scroll to position [1372, 0]
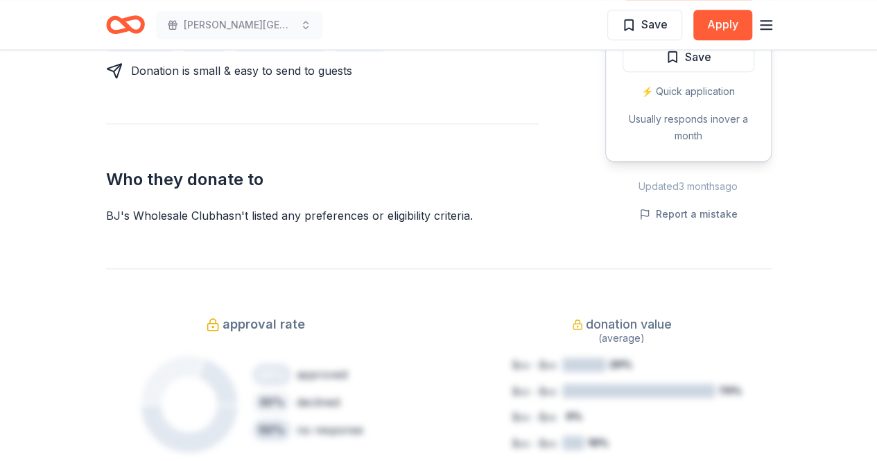
scroll to position [684, 0]
